Goal: Navigation & Orientation: Find specific page/section

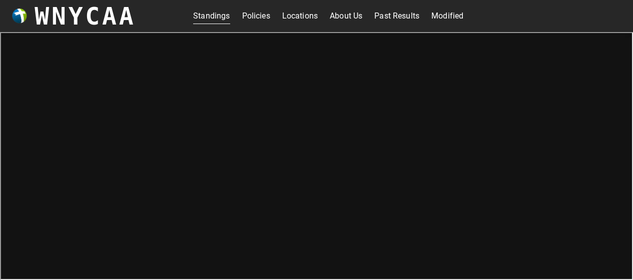
scroll to position [3, 0]
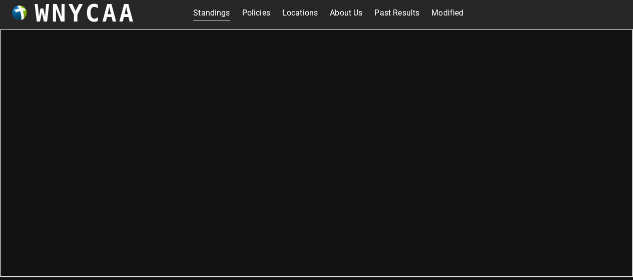
click at [72, 15] on h3 "WNYCAA" at bounding box center [85, 13] width 101 height 28
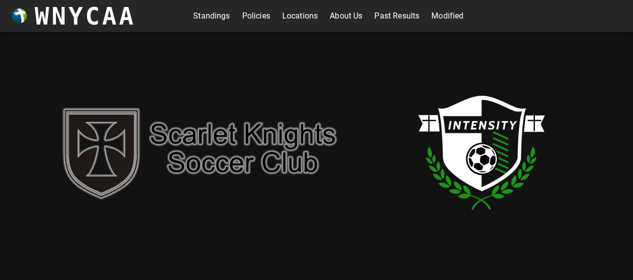
click at [209, 18] on link "Standings" at bounding box center [211, 16] width 37 height 16
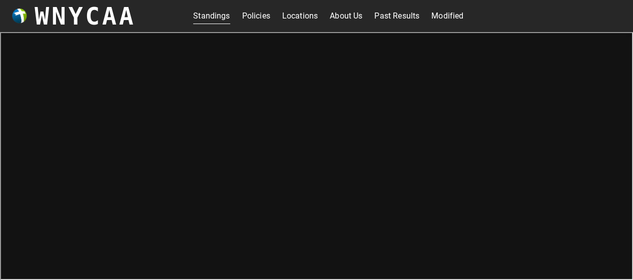
click at [253, 11] on link "Policies" at bounding box center [256, 16] width 28 height 16
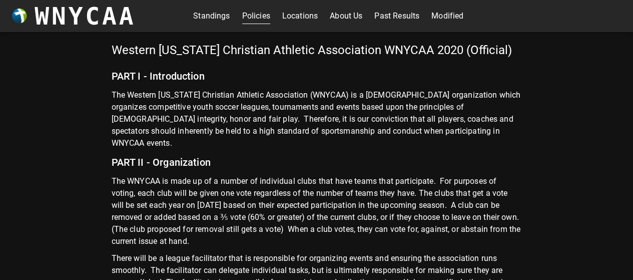
click at [442, 13] on link "Modified" at bounding box center [447, 16] width 32 height 16
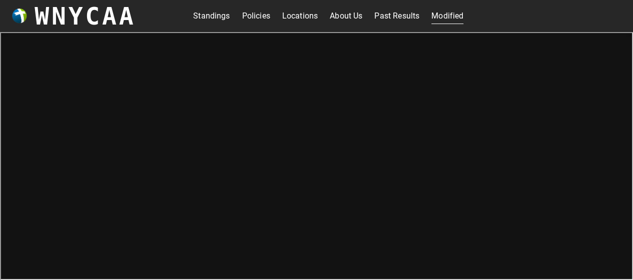
click at [67, 16] on h3 "WNYCAA" at bounding box center [85, 16] width 101 height 28
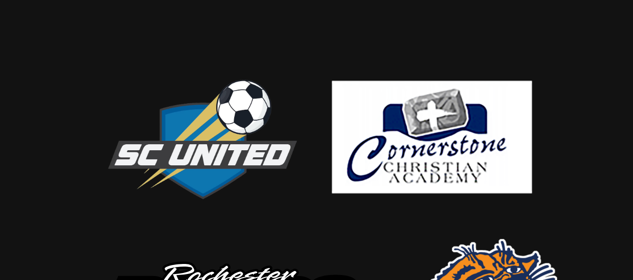
scroll to position [215, 0]
